Goal: Task Accomplishment & Management: Complete application form

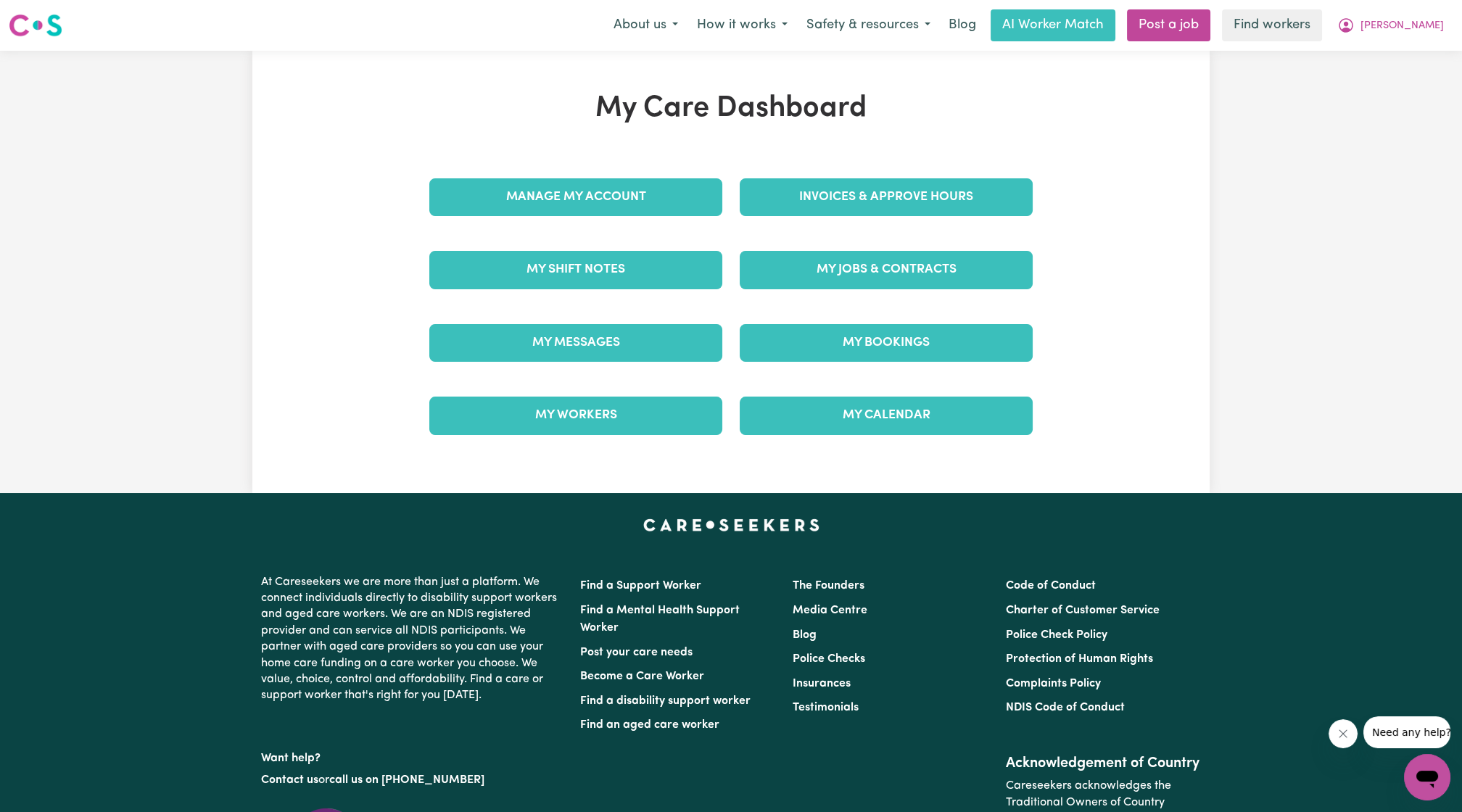
click at [547, 231] on div "Manage My Account" at bounding box center [576, 197] width 310 height 73
click at [563, 222] on div "Manage My Account" at bounding box center [576, 197] width 310 height 73
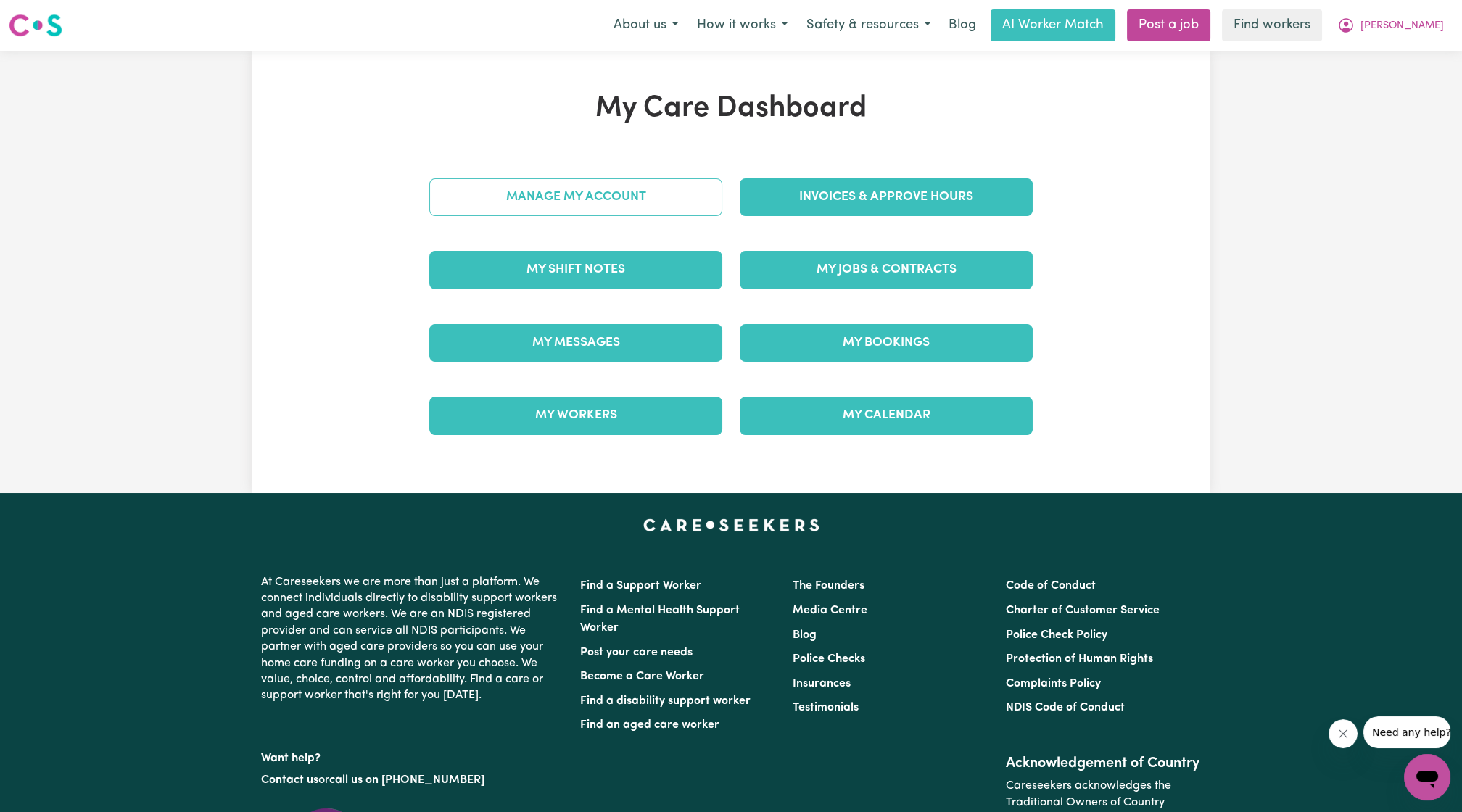
click at [592, 203] on link "Manage My Account" at bounding box center [576, 196] width 293 height 37
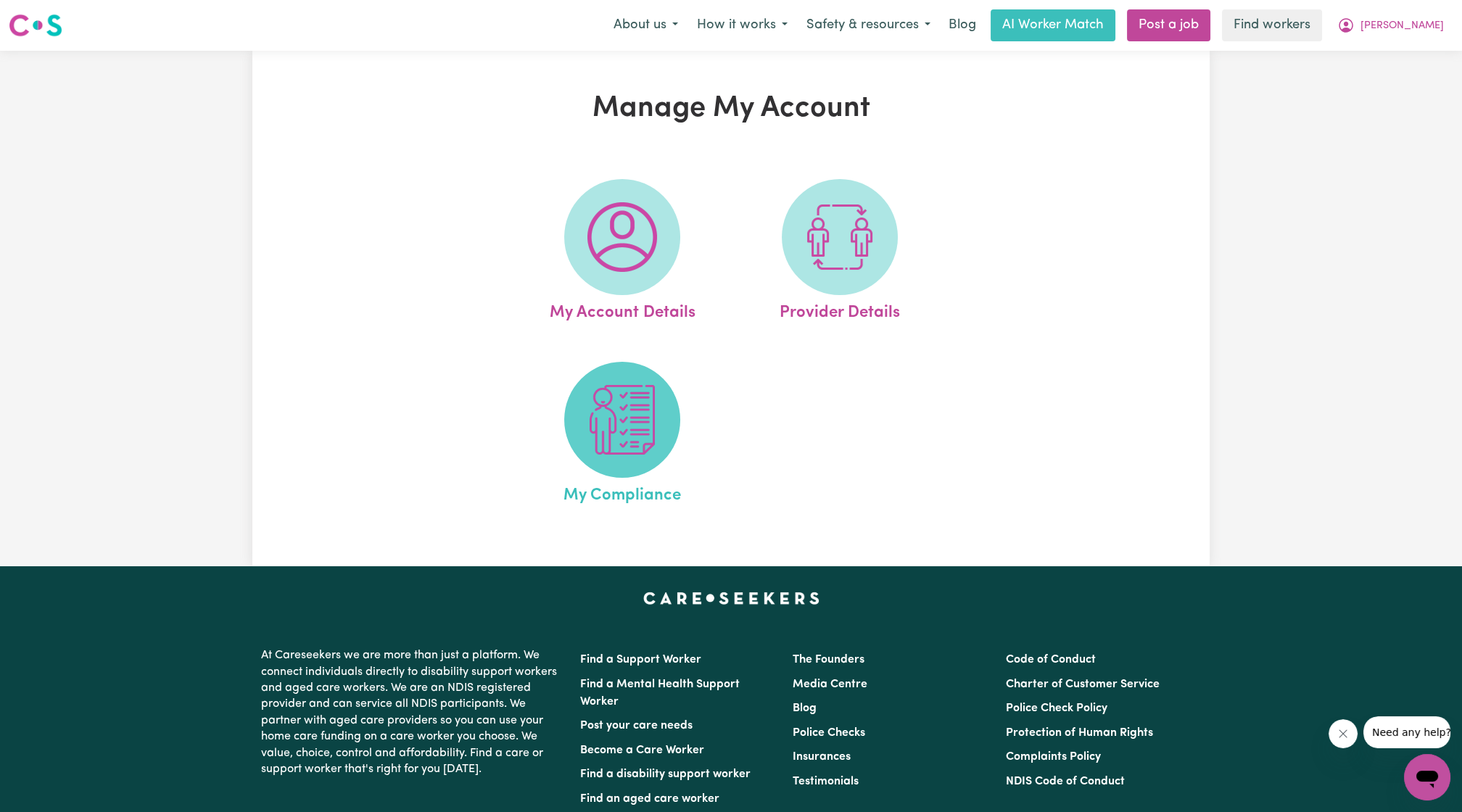
click at [616, 446] on img at bounding box center [622, 419] width 70 height 70
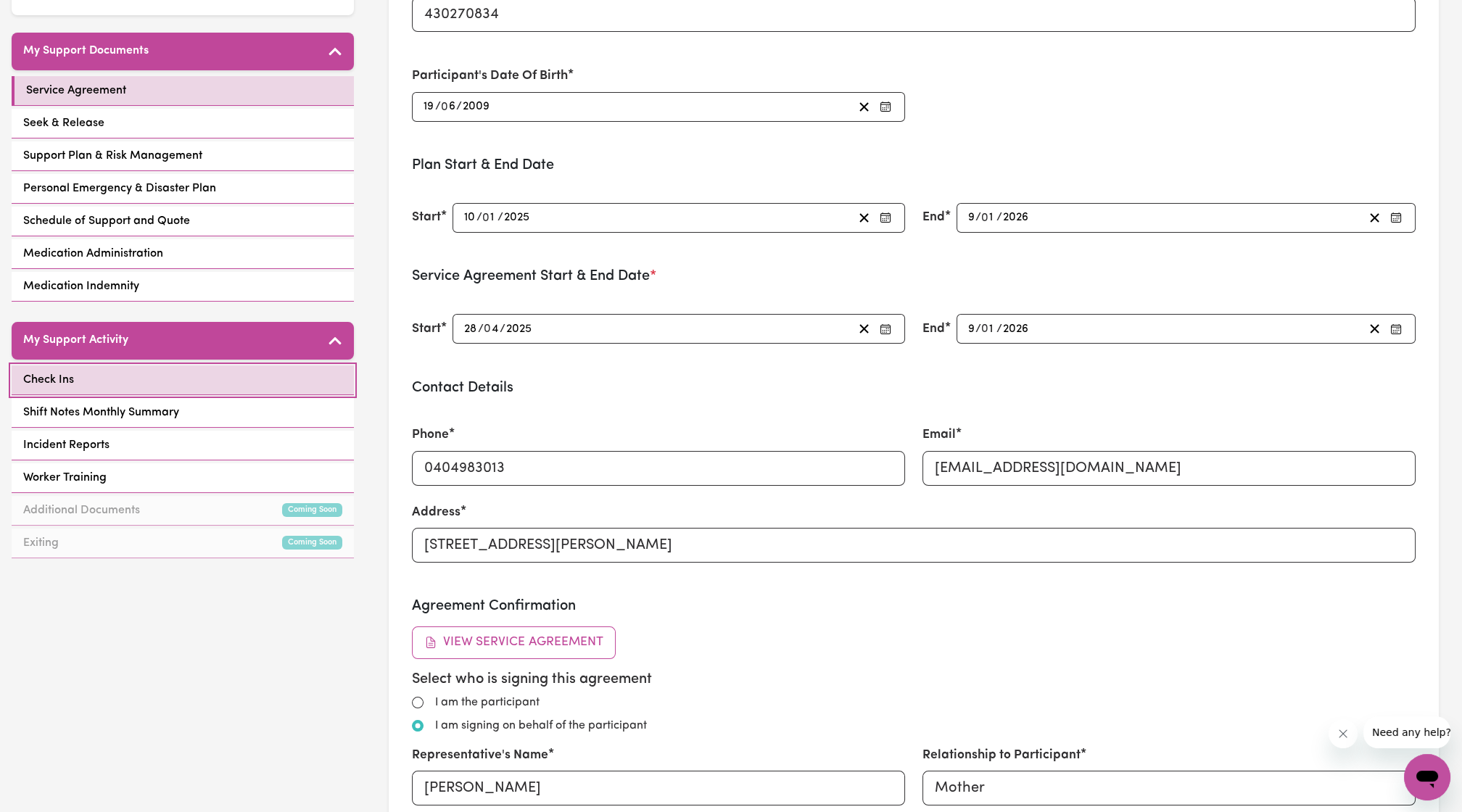
click at [180, 380] on link "Check Ins" at bounding box center [182, 379] width 342 height 30
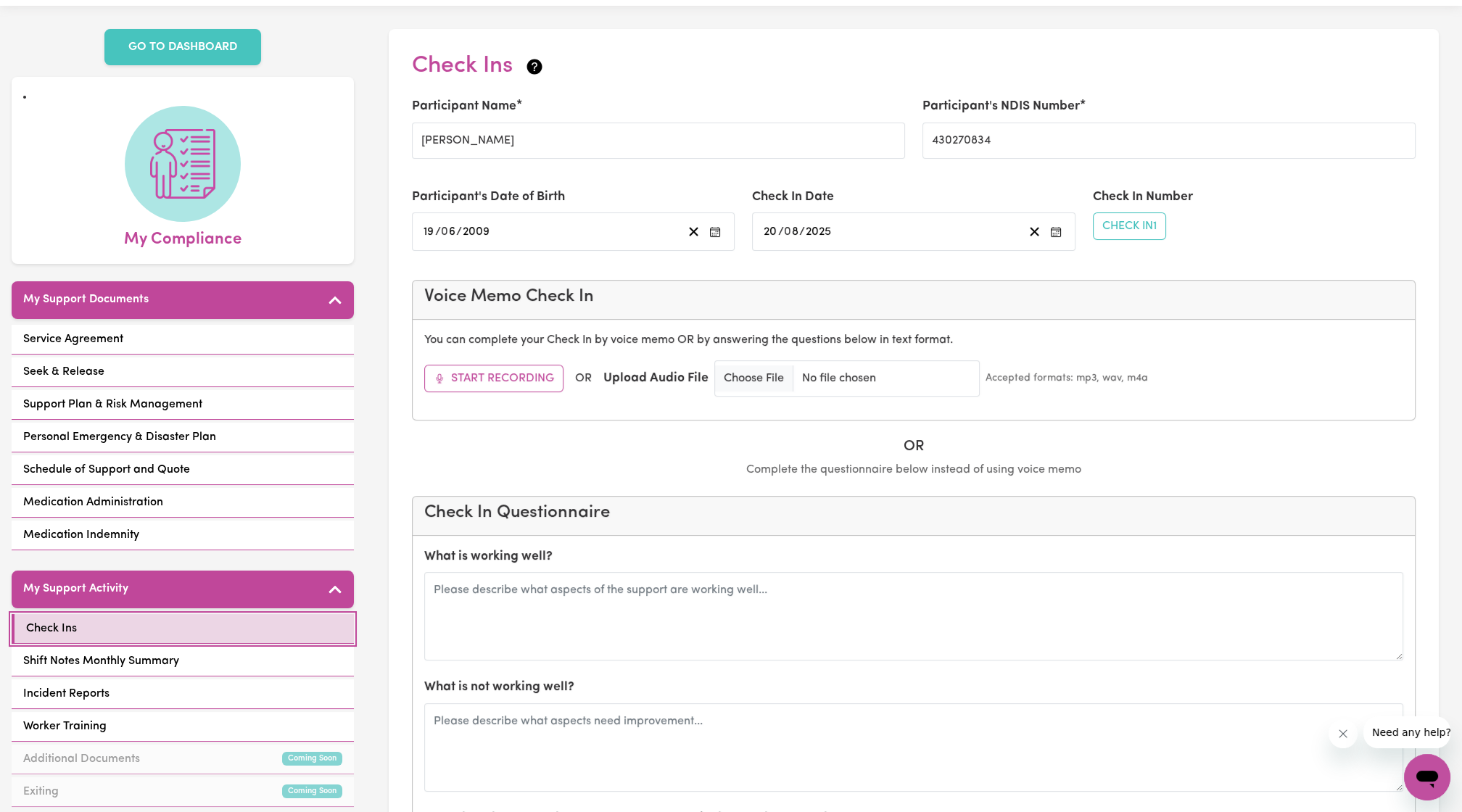
scroll to position [162, 0]
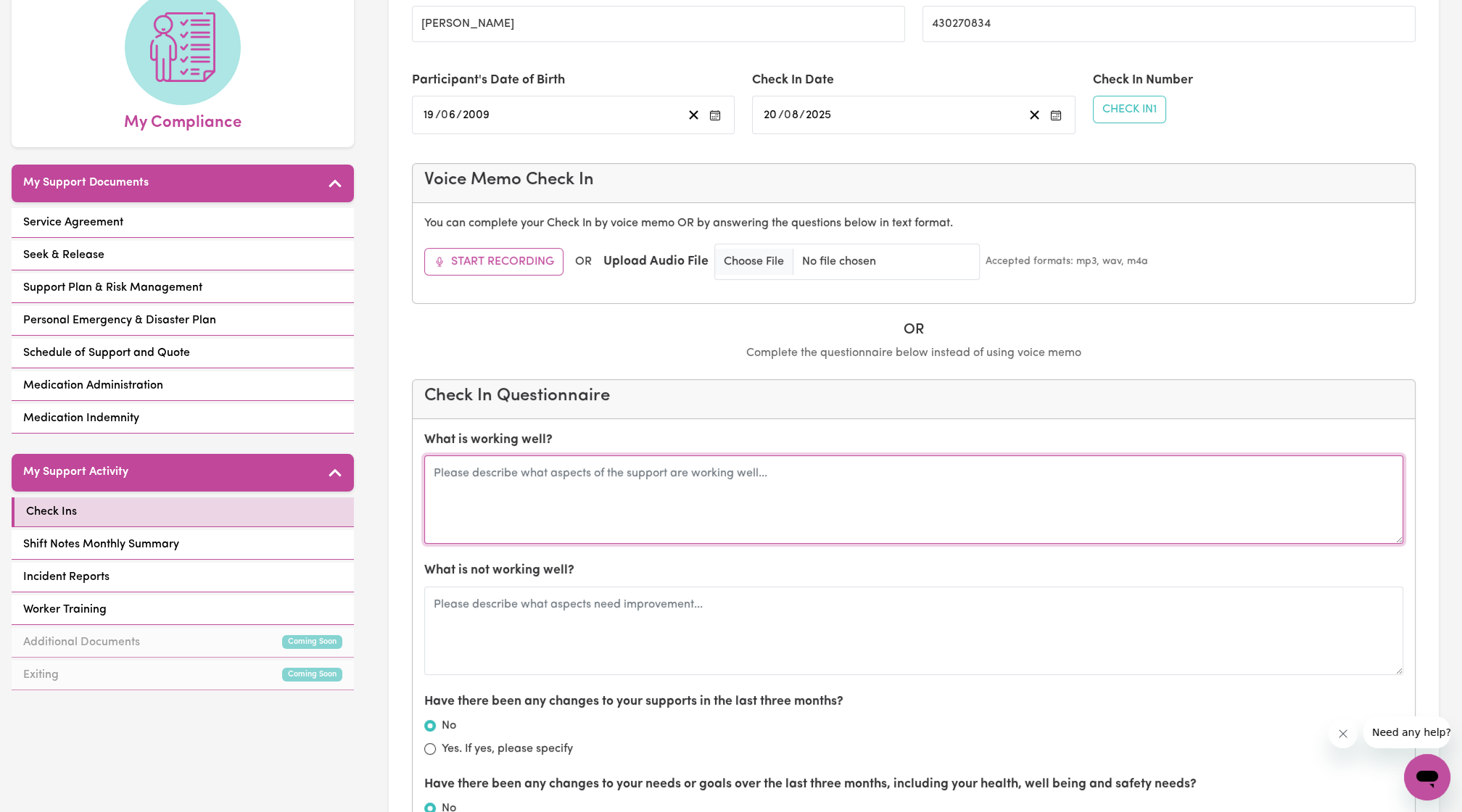
click at [671, 482] on textarea at bounding box center [914, 499] width 979 height 88
click at [609, 514] on textarea at bounding box center [914, 499] width 979 height 88
type textarea "[PERSON_NAME] has supported [PERSON_NAME] for a long time, all is going well."
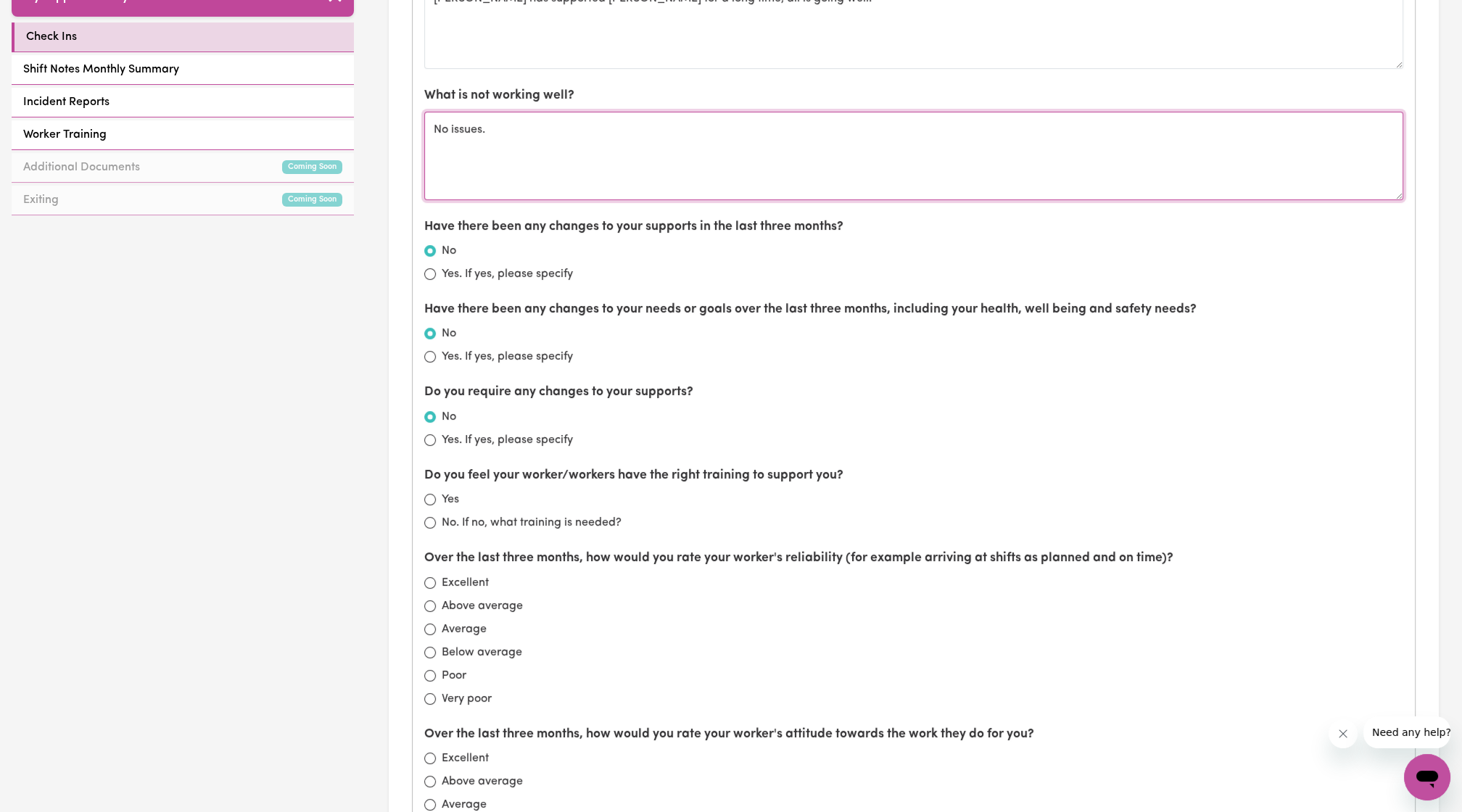
scroll to position [636, 0]
type textarea "No issues."
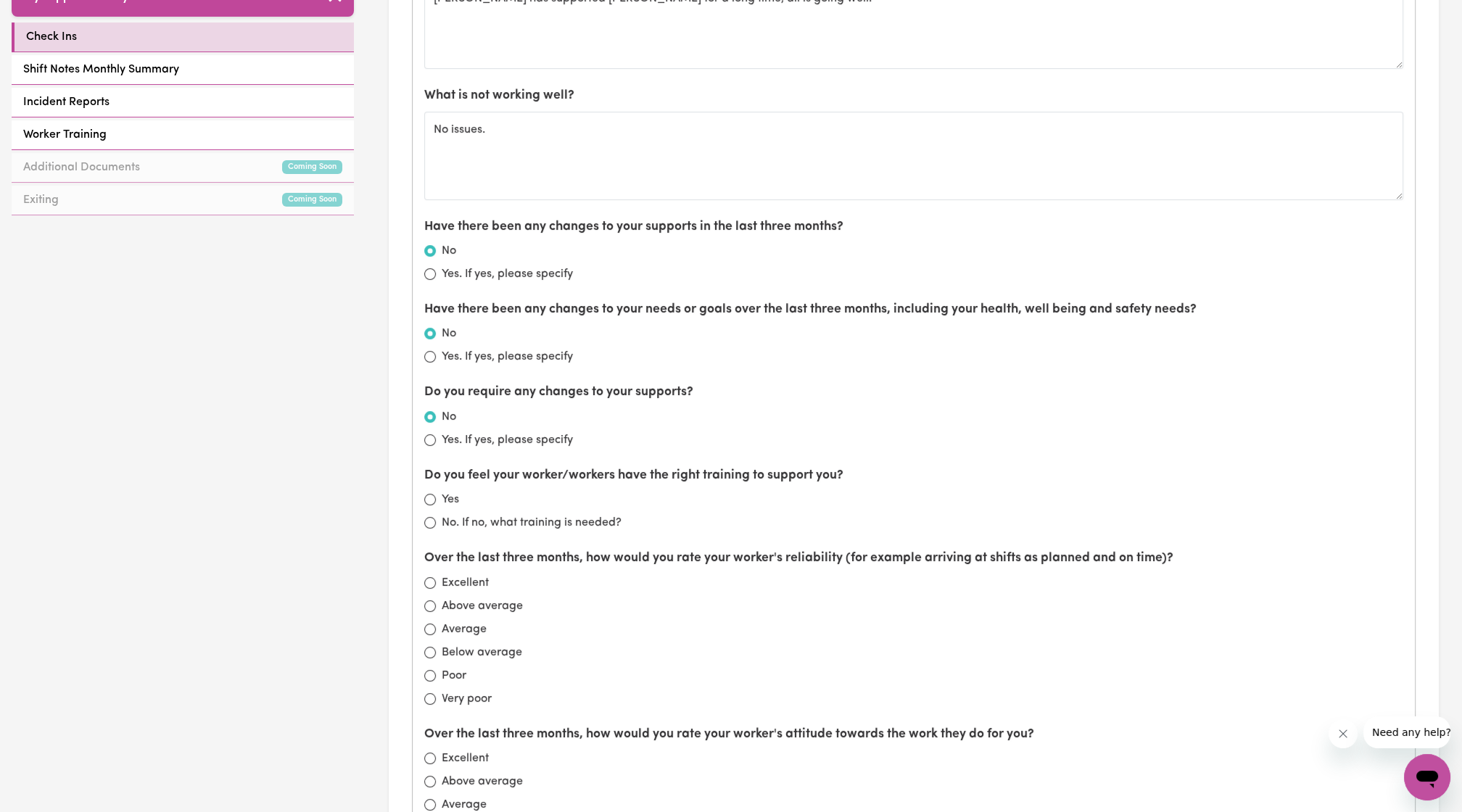
click at [448, 499] on label "Yes" at bounding box center [450, 499] width 17 height 17
click at [436, 499] on input "Yes" at bounding box center [430, 499] width 11 height 11
radio input "true"
click at [435, 575] on div "Excellent" at bounding box center [914, 582] width 979 height 17
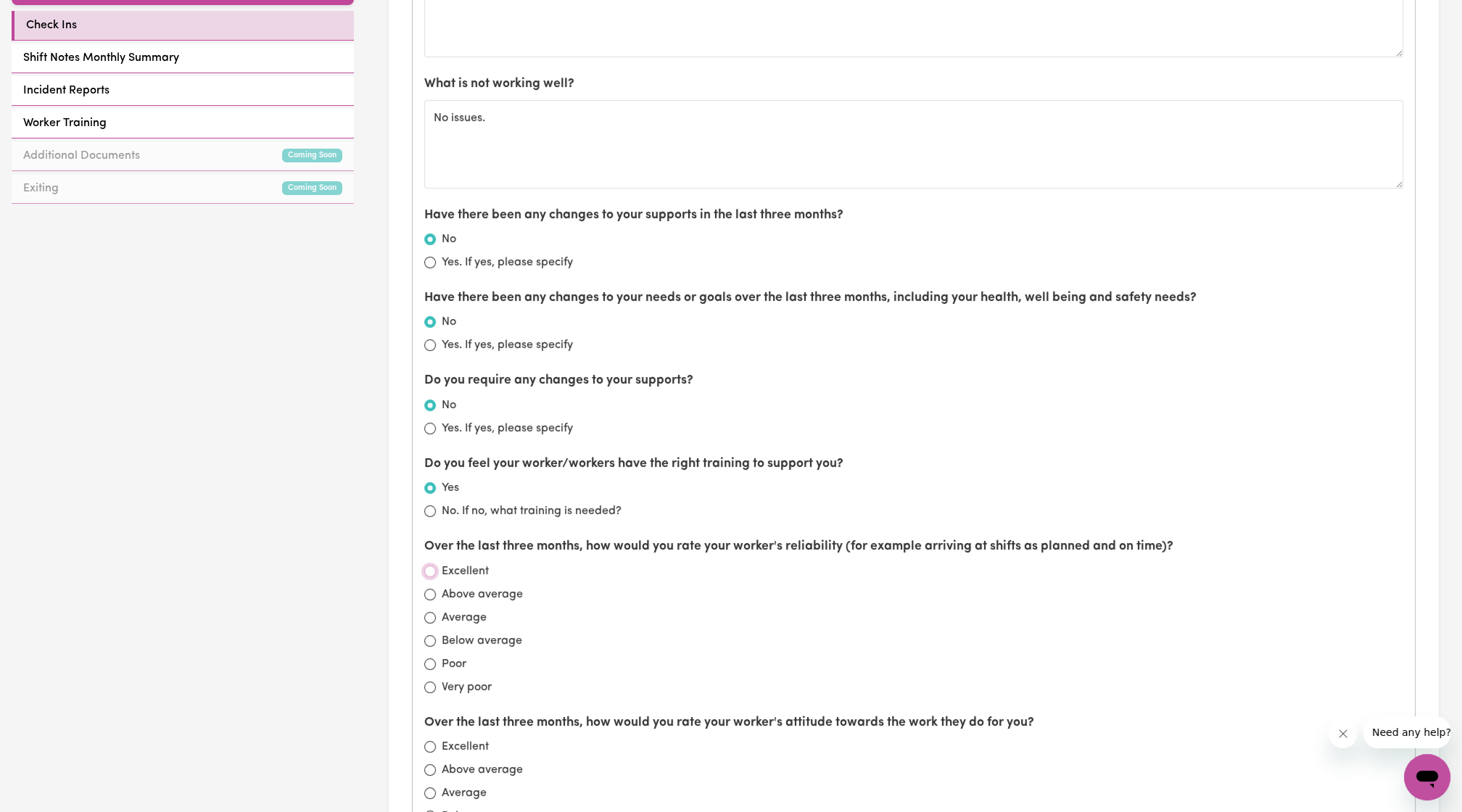
click at [428, 565] on input "Excellent" at bounding box center [430, 571] width 11 height 11
radio input "true"
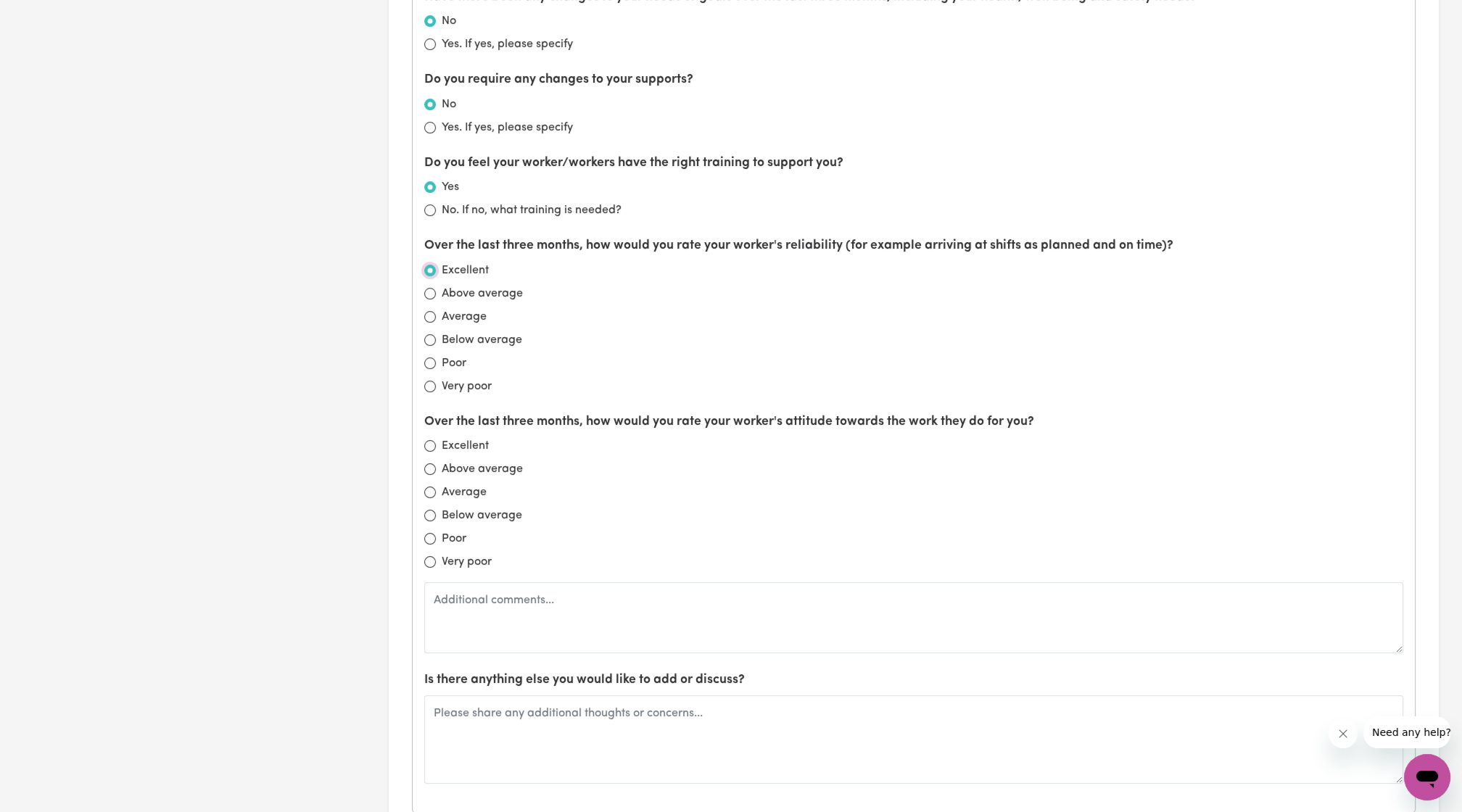
scroll to position [947, 0]
click at [425, 441] on input "Excellent" at bounding box center [430, 447] width 11 height 11
radio input "true"
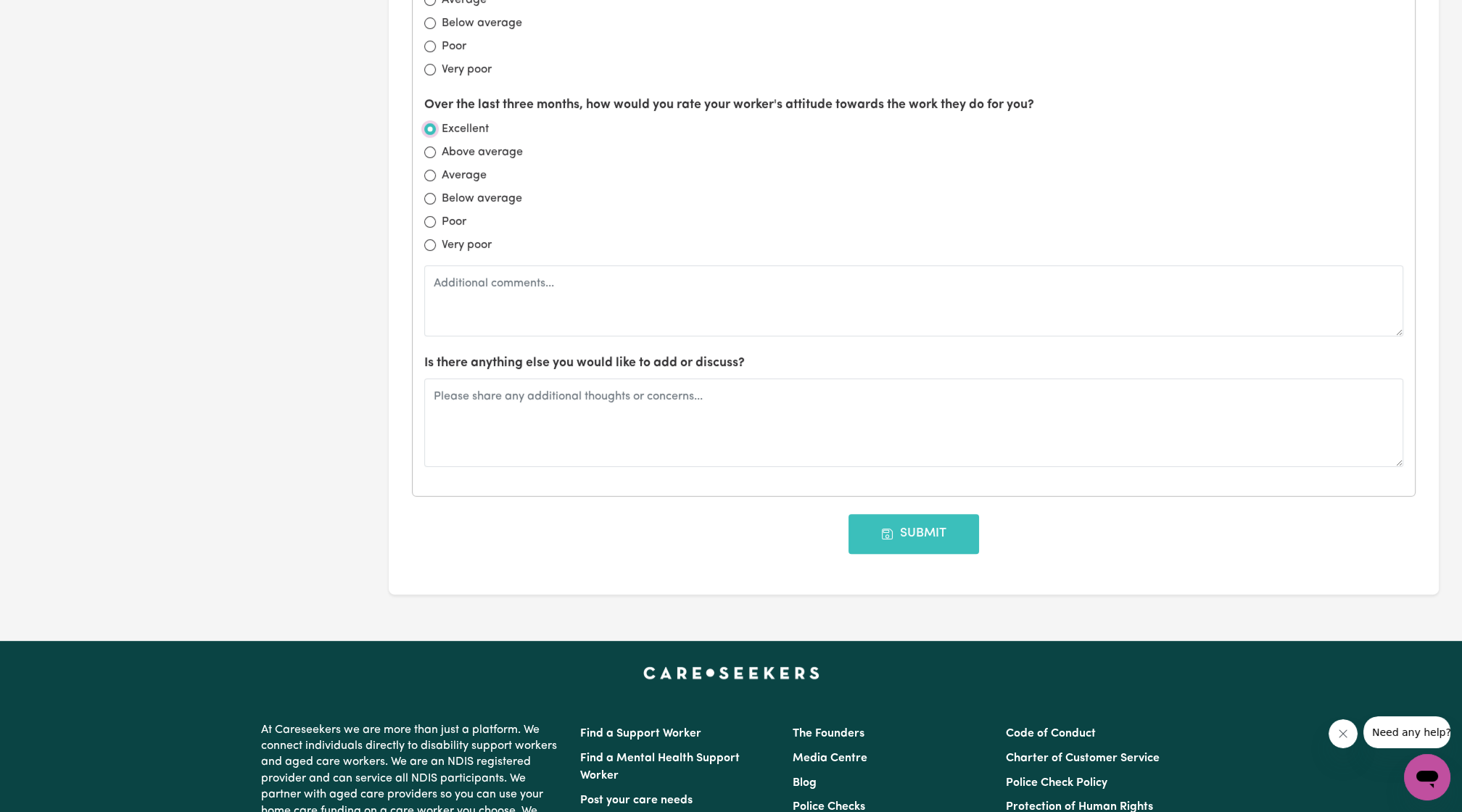
scroll to position [1265, 0]
click at [933, 525] on button "Submit" at bounding box center [913, 533] width 130 height 39
